Goal: Find specific page/section: Find specific page/section

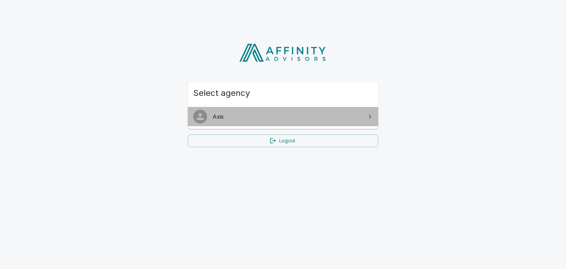
click at [230, 120] on span "Axis" at bounding box center [286, 116] width 149 height 8
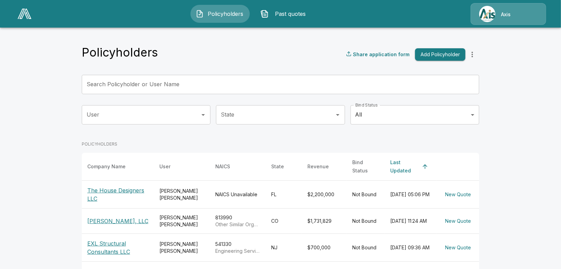
click at [504, 17] on div "Axis" at bounding box center [509, 14] width 76 height 22
click at [490, 12] on div "Axis" at bounding box center [509, 14] width 76 height 22
click at [22, 14] on img at bounding box center [25, 14] width 14 height 10
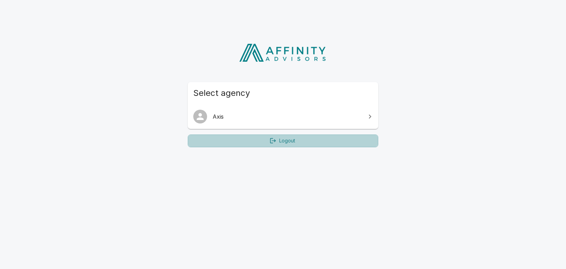
click at [275, 141] on icon at bounding box center [273, 140] width 6 height 5
